Goal: Check status: Check status

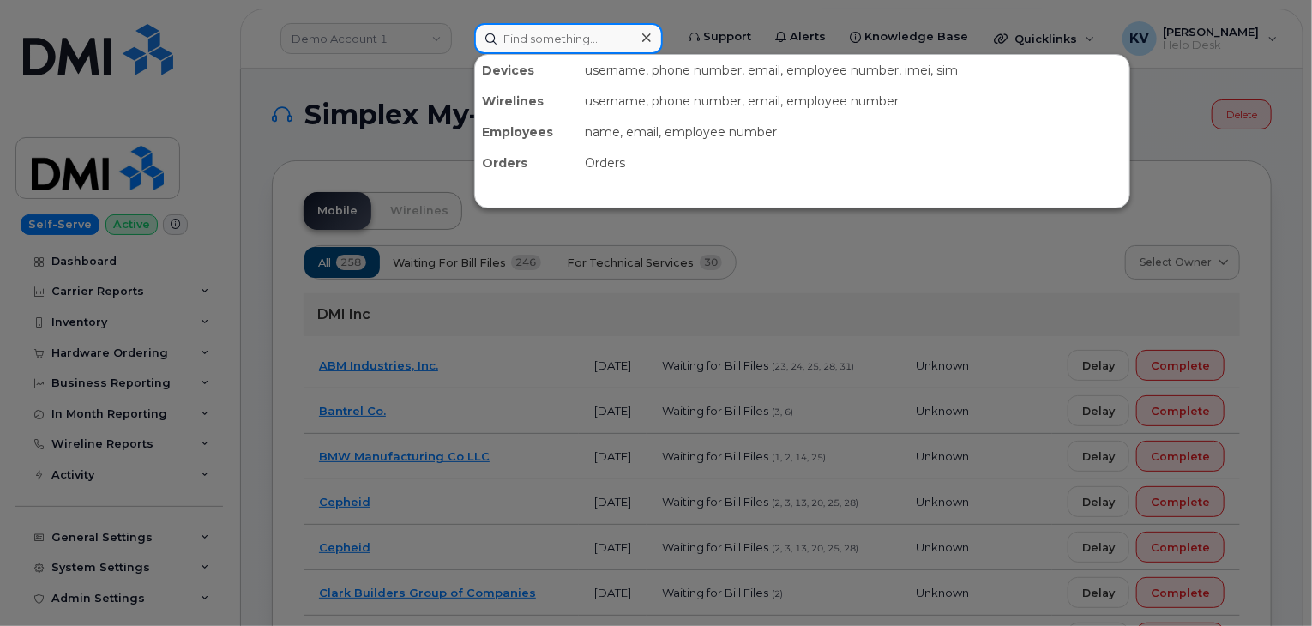
click at [564, 33] on input at bounding box center [568, 38] width 189 height 31
paste input "301672"
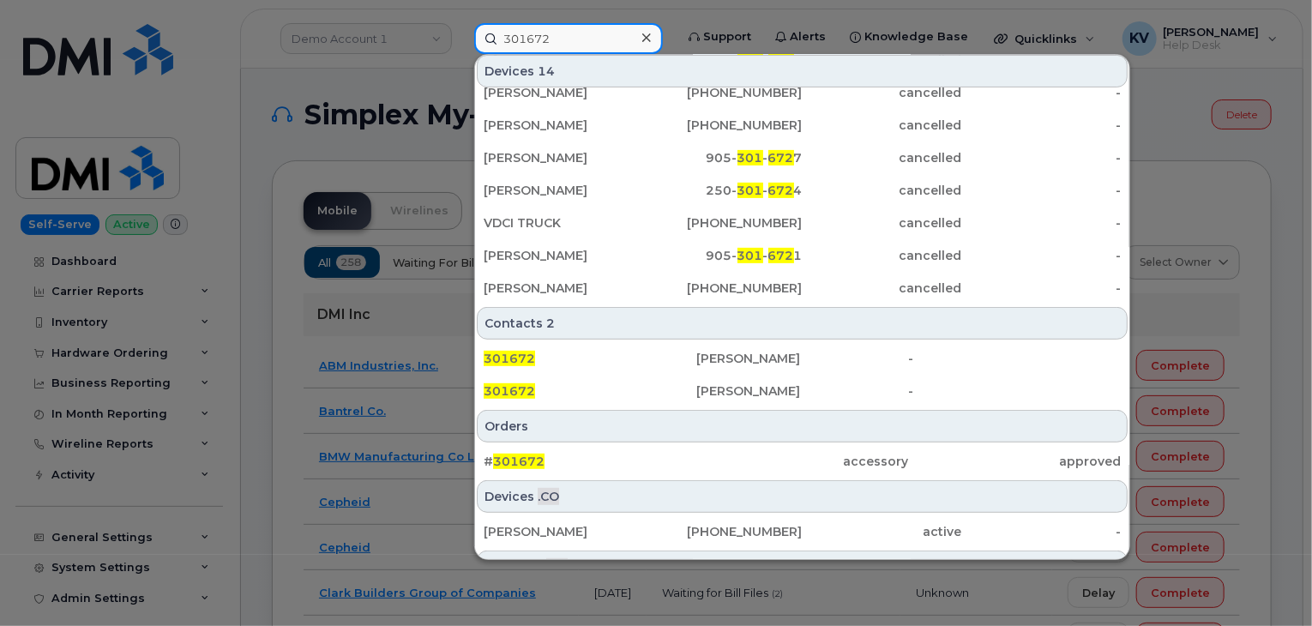
scroll to position [371, 0]
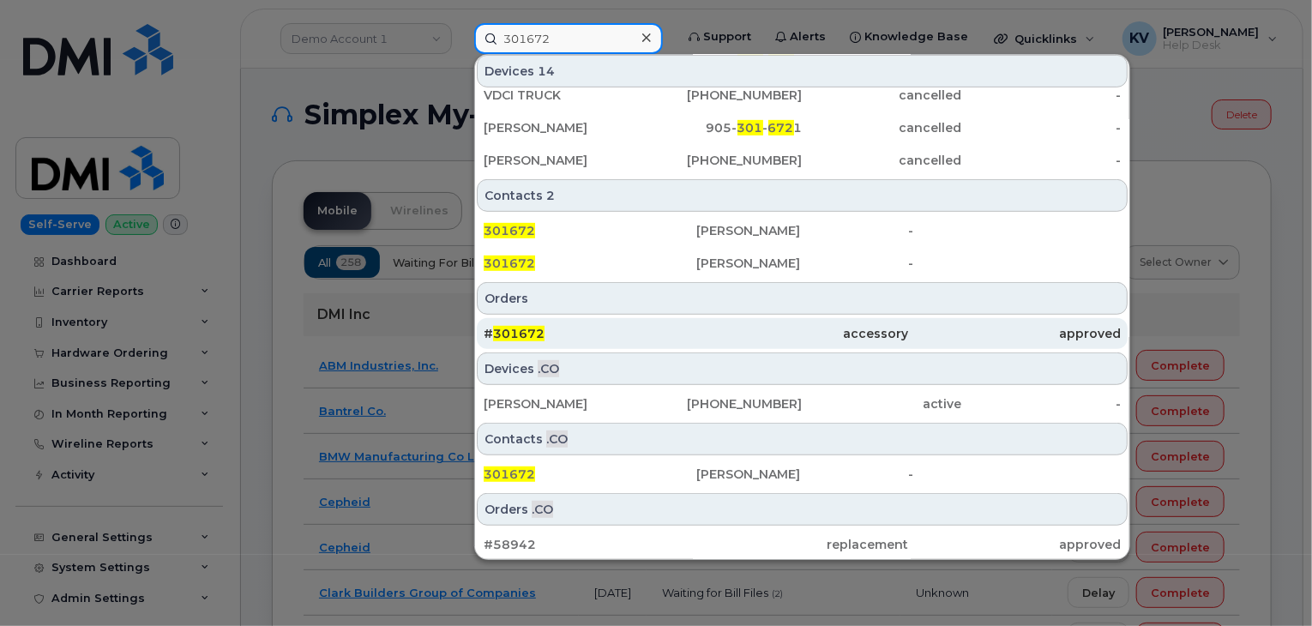
type input "301672"
click at [521, 326] on span "301672" at bounding box center [518, 333] width 51 height 15
